Goal: Transaction & Acquisition: Book appointment/travel/reservation

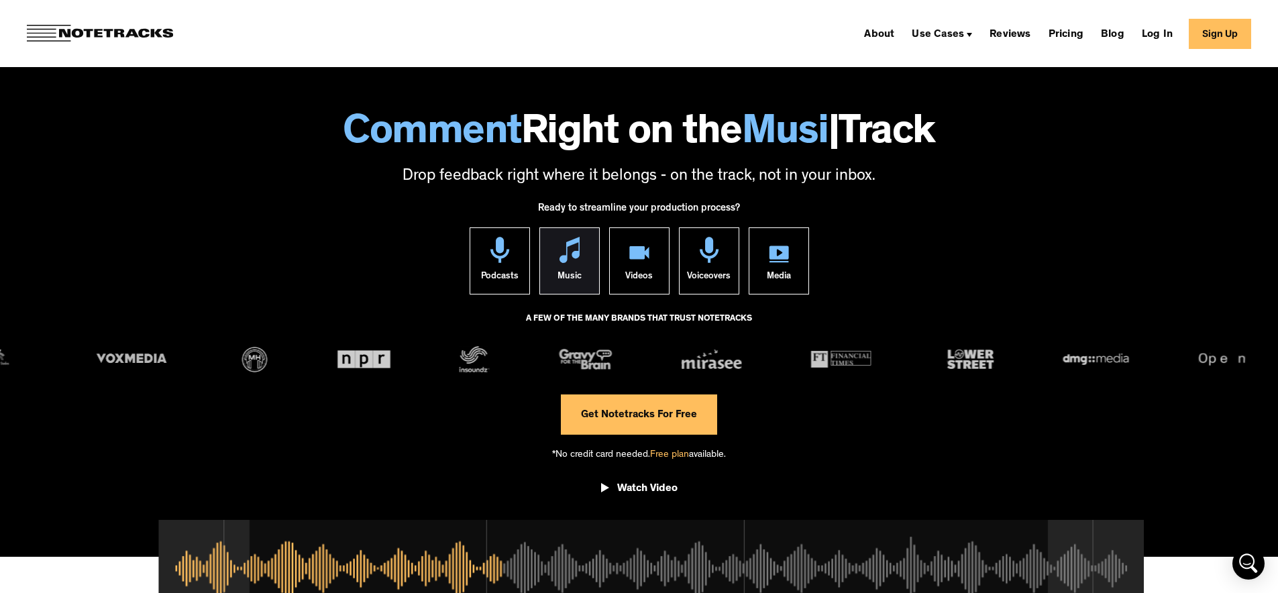
click at [576, 272] on div "Music" at bounding box center [569, 278] width 24 height 31
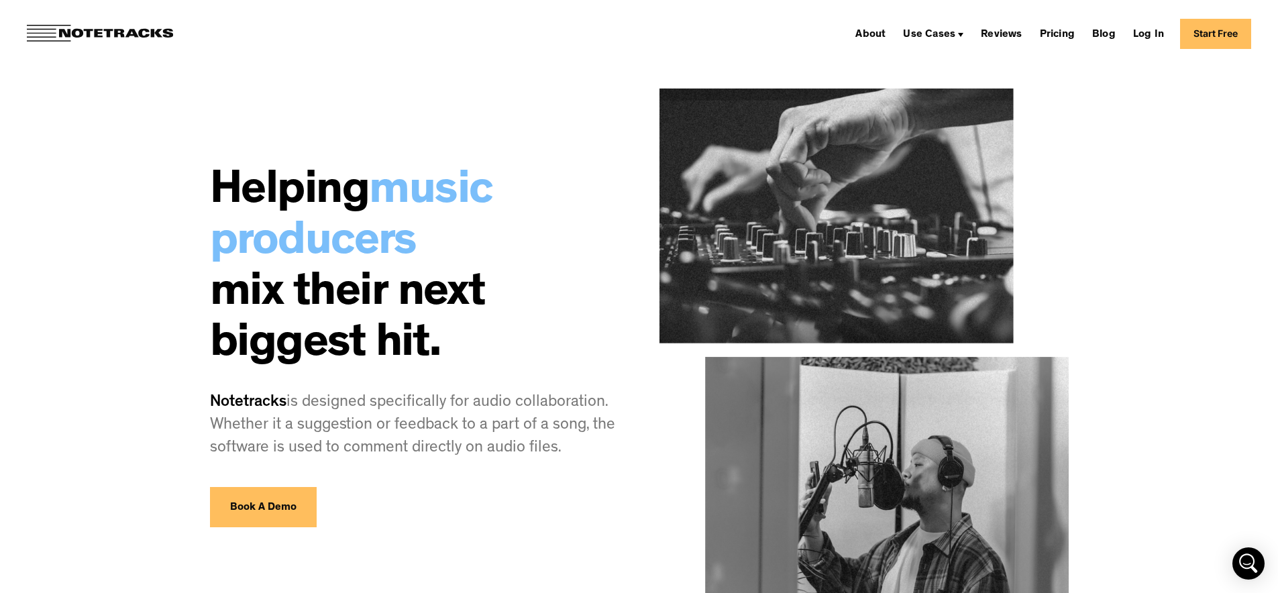
click at [283, 509] on link "Book A Demo" at bounding box center [263, 507] width 107 height 40
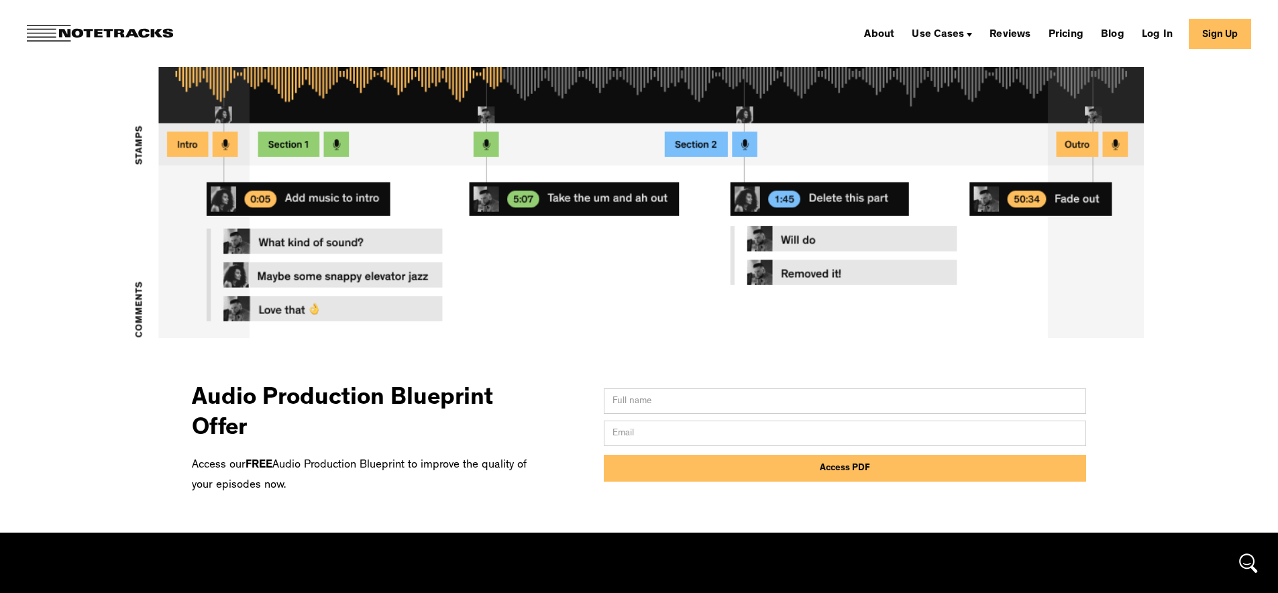
scroll to position [510, 0]
